Goal: Download file/media

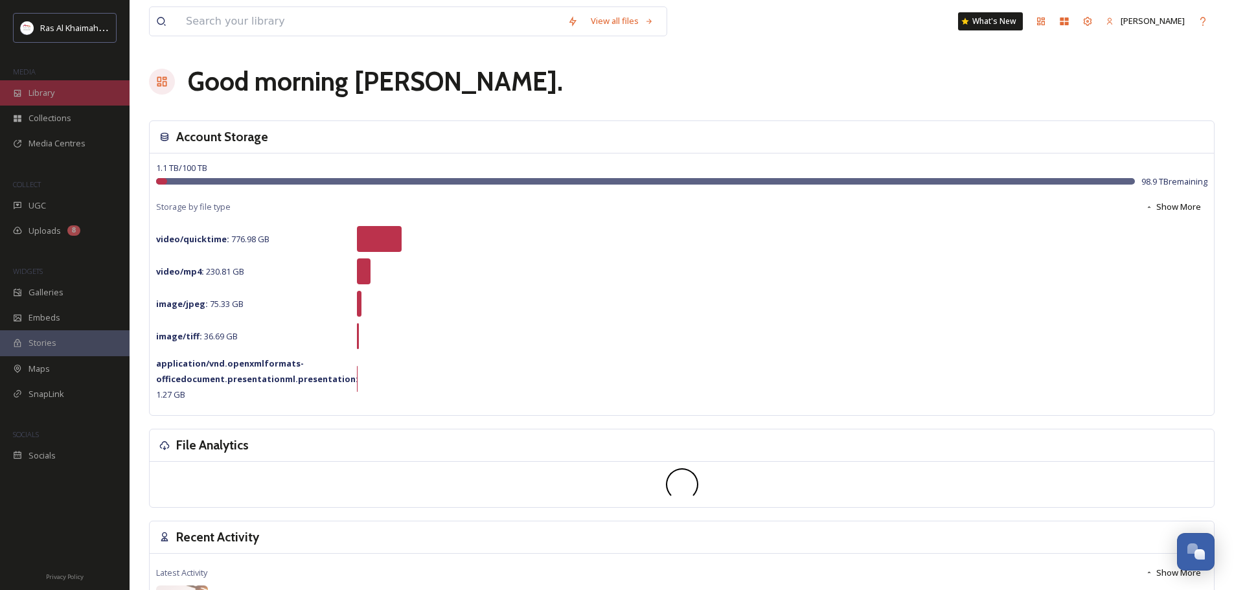
click at [76, 95] on div "Library" at bounding box center [65, 92] width 130 height 25
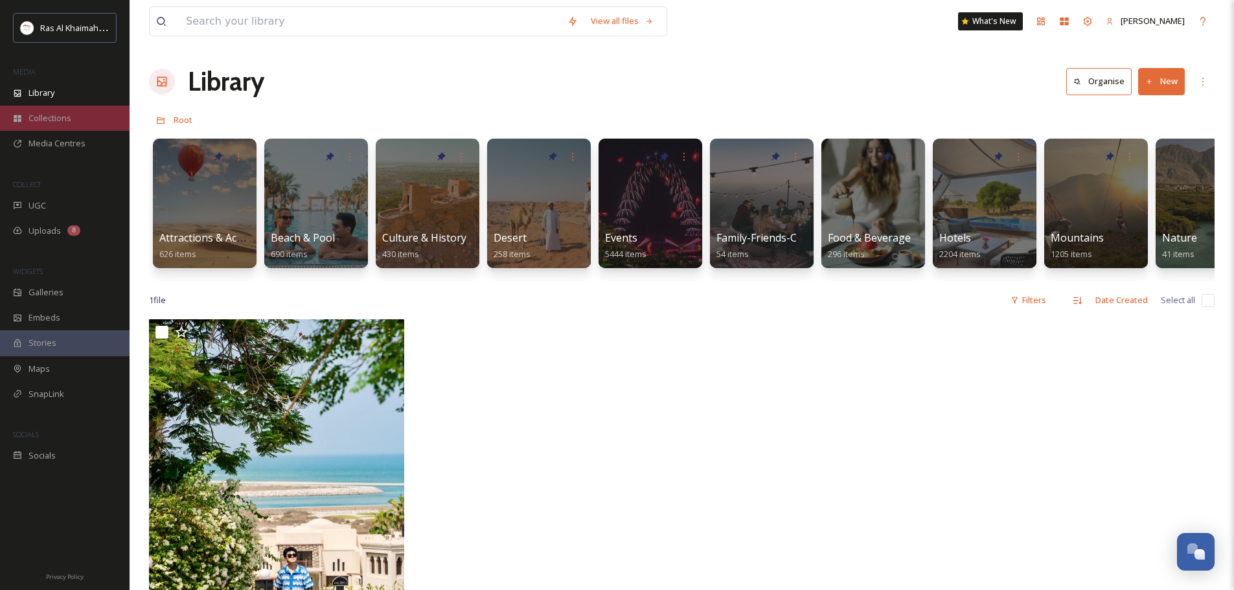
click at [49, 120] on span "Collections" at bounding box center [50, 118] width 43 height 12
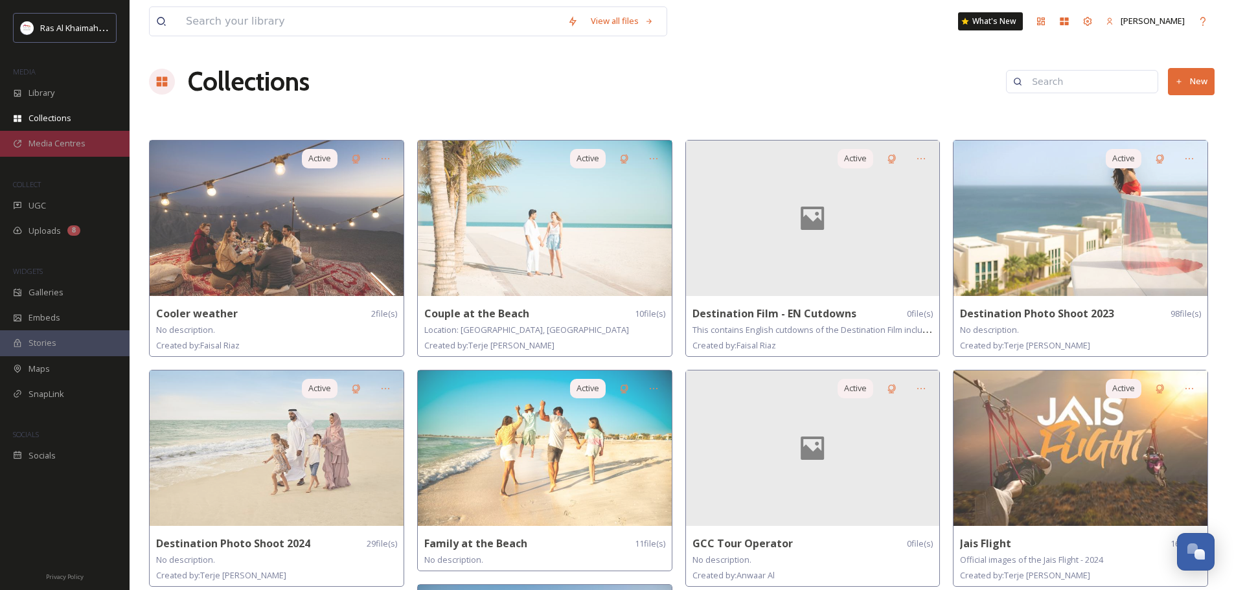
click at [64, 146] on span "Media Centres" at bounding box center [57, 143] width 57 height 12
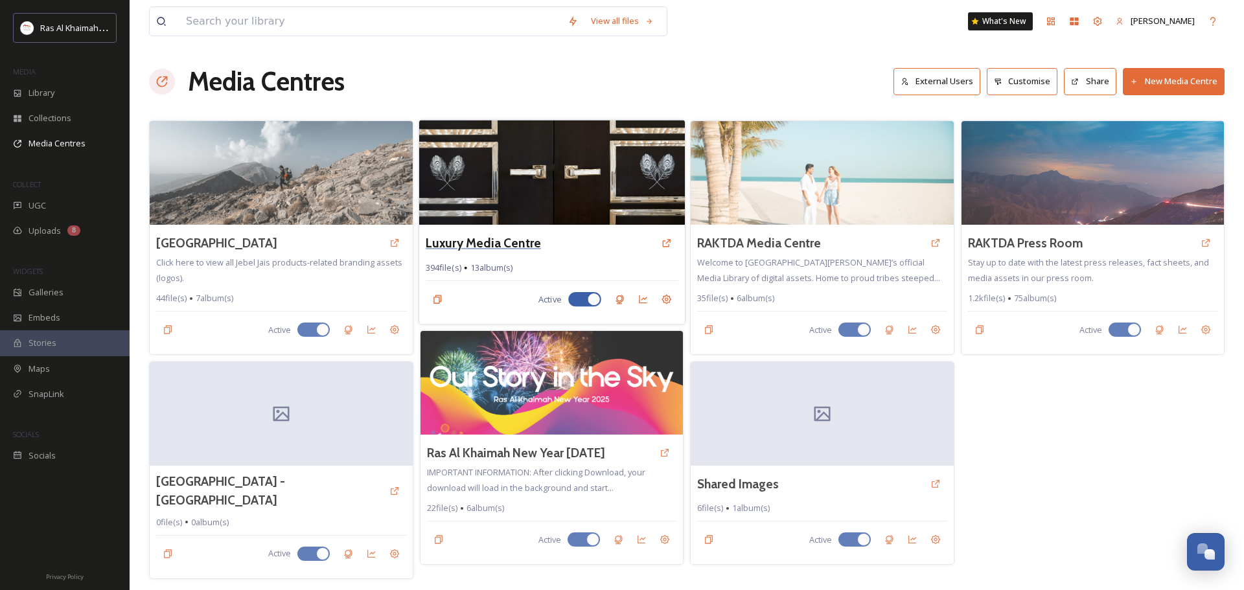
click at [482, 240] on h3 "Luxury Media Centre" at bounding box center [483, 243] width 115 height 19
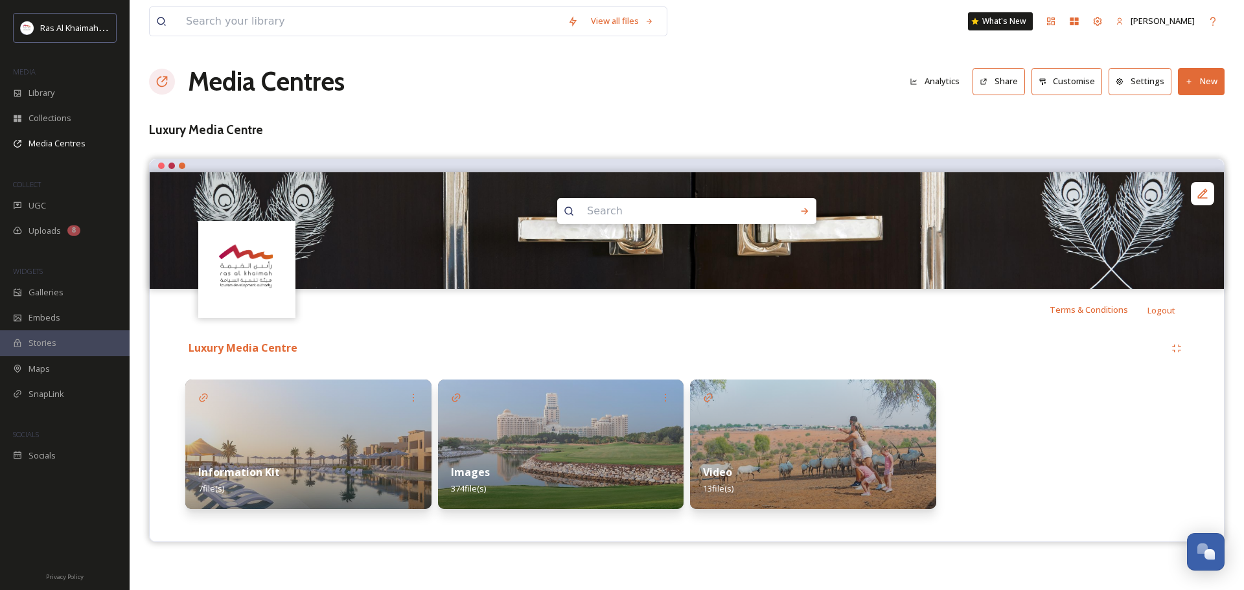
click at [724, 472] on strong "Video" at bounding box center [717, 472] width 29 height 14
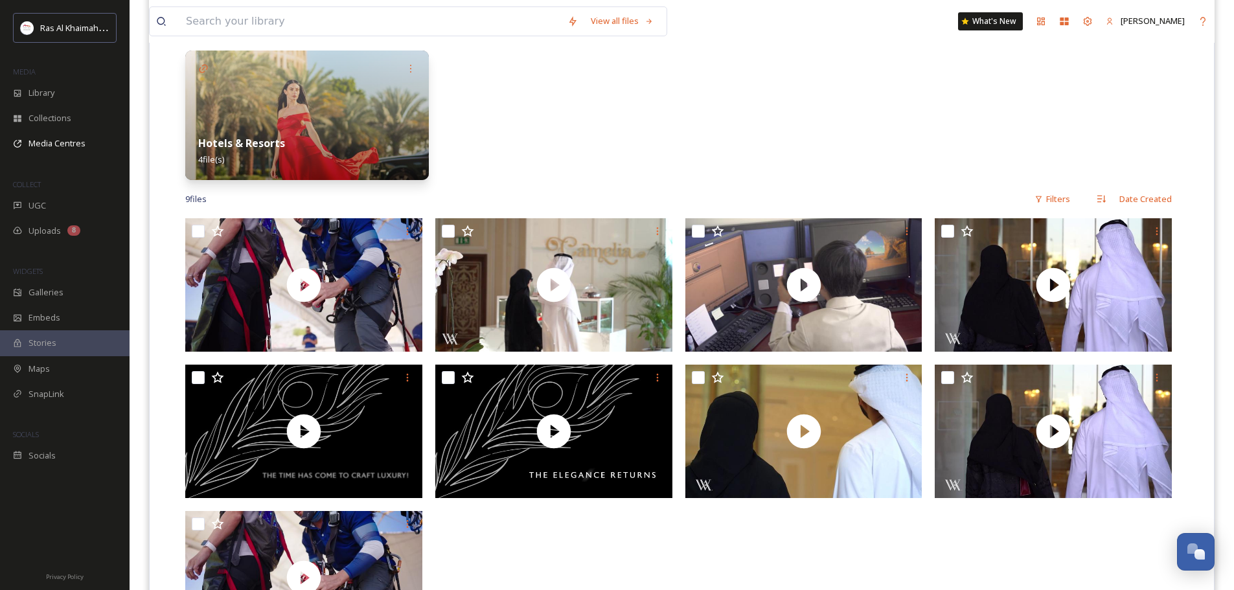
scroll to position [128, 0]
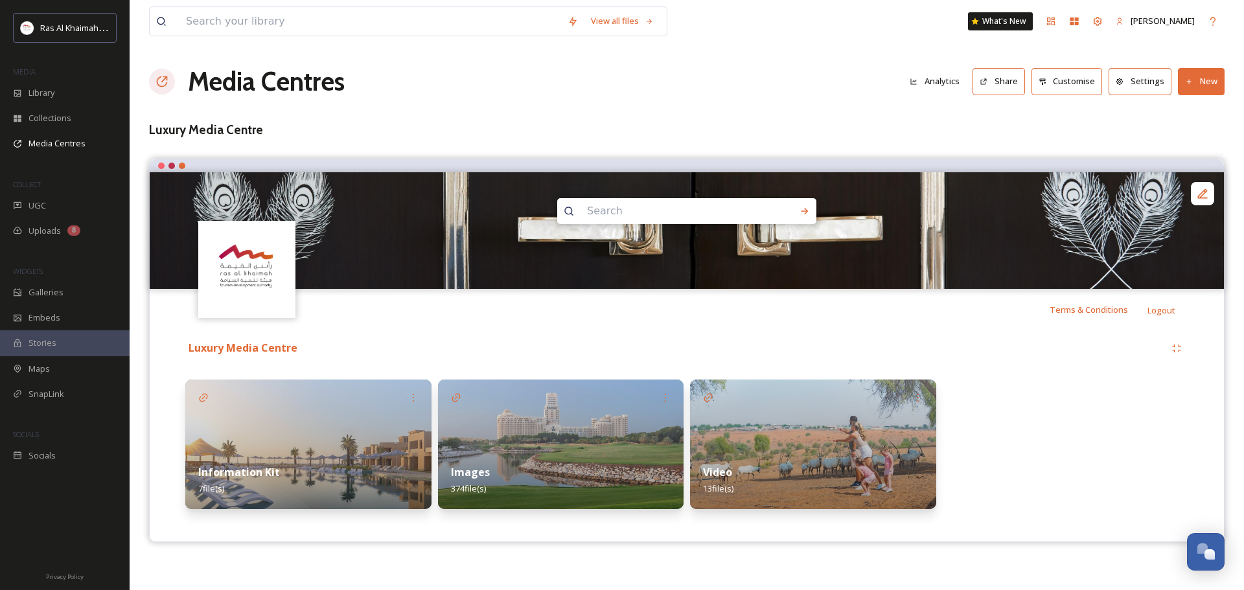
click at [715, 474] on strong "Video" at bounding box center [717, 472] width 29 height 14
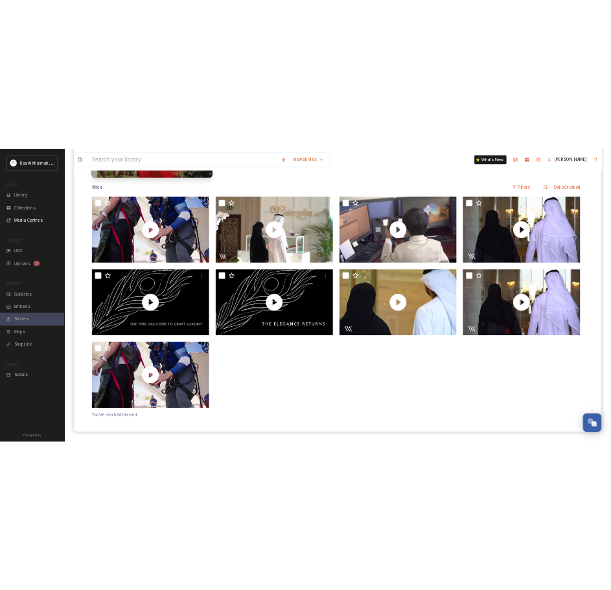
scroll to position [452, 0]
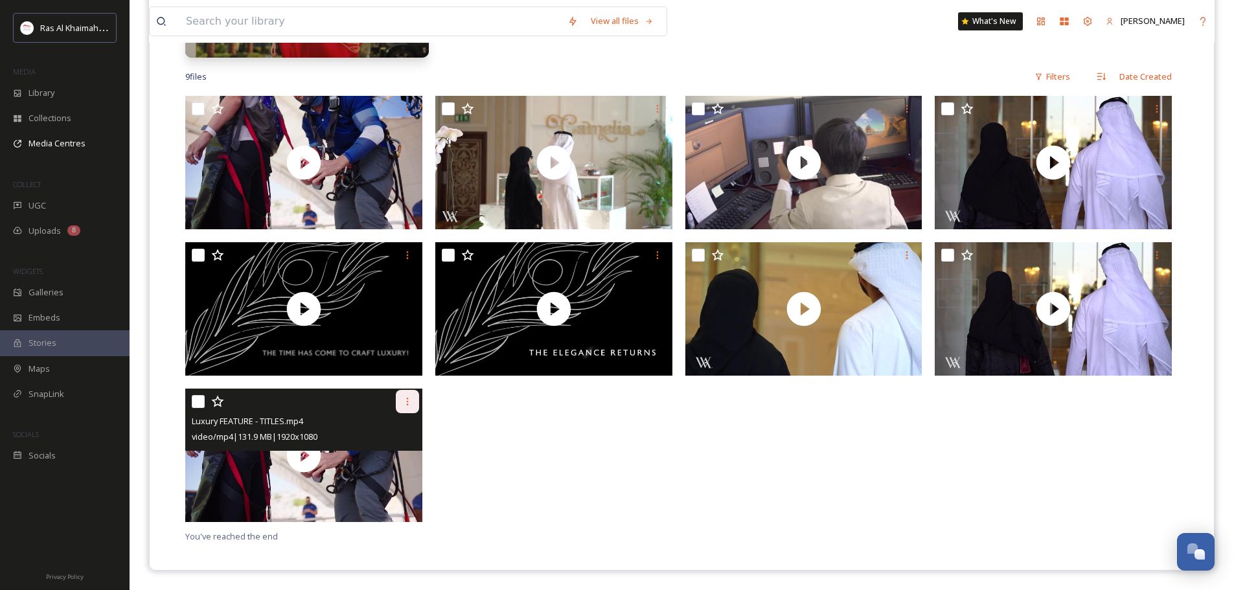
click at [405, 402] on icon at bounding box center [407, 402] width 10 height 10
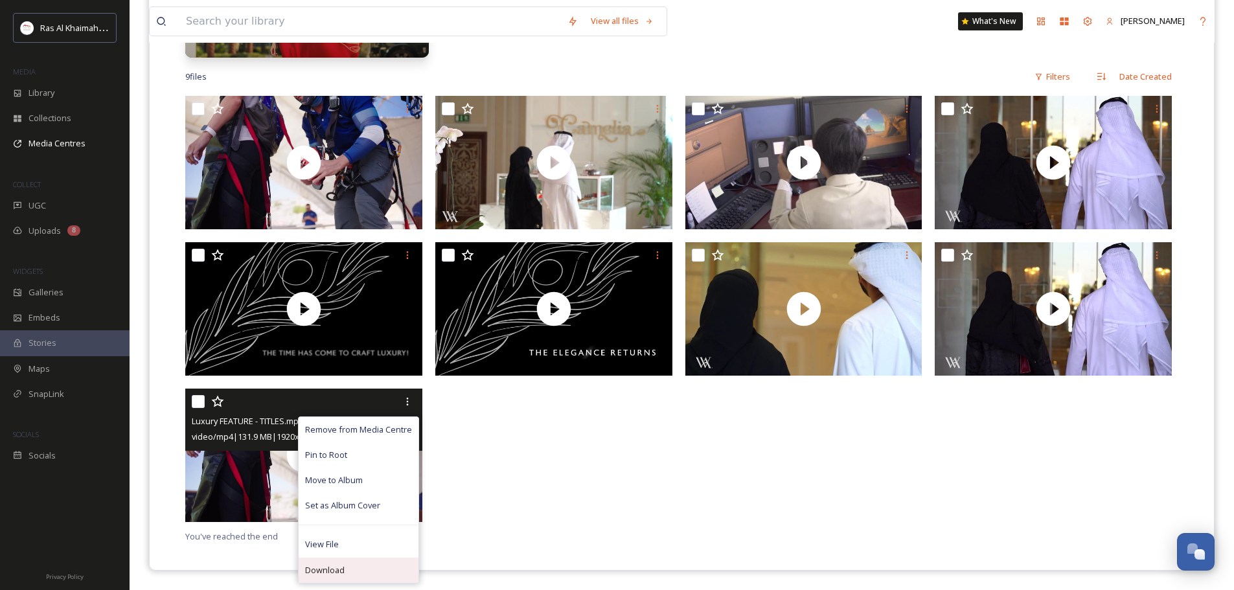
click at [330, 566] on span "Download" at bounding box center [325, 570] width 40 height 12
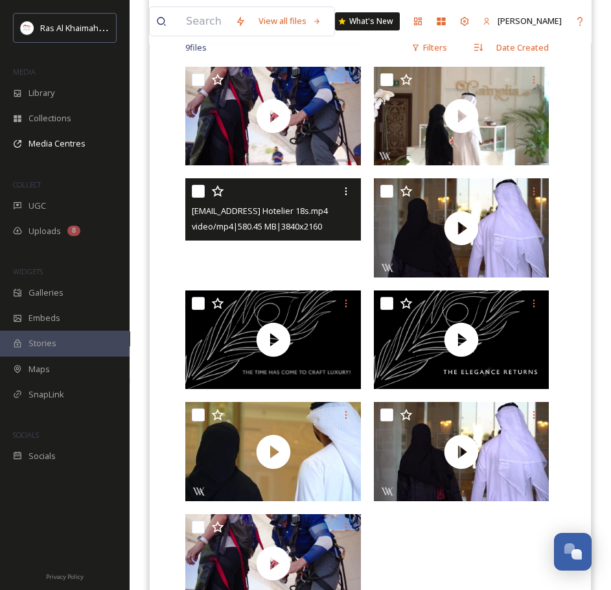
scroll to position [610, 0]
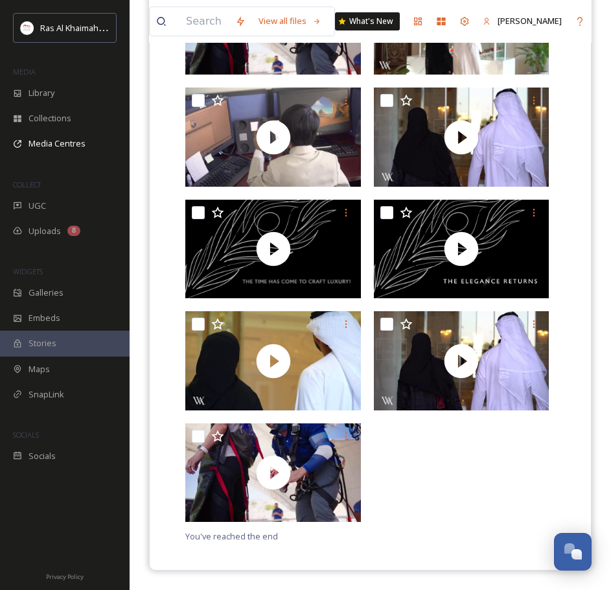
click at [504, 473] on div at bounding box center [465, 252] width 182 height 552
